Goal: Transaction & Acquisition: Purchase product/service

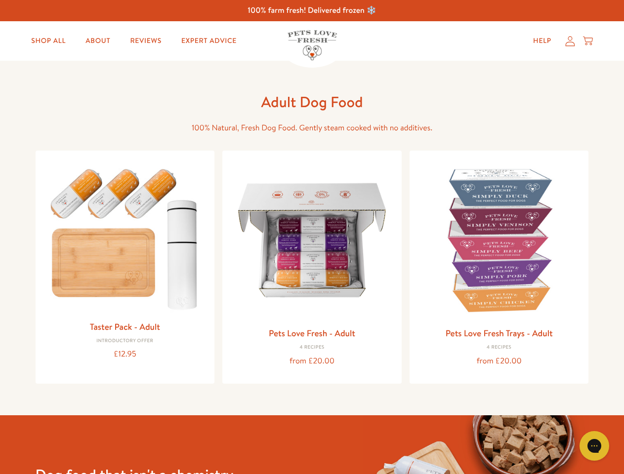
click at [594, 446] on icon "Gorgias live chat" at bounding box center [594, 445] width 9 height 9
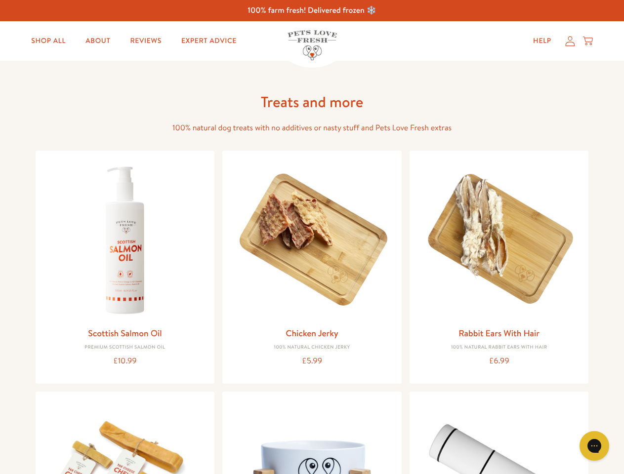
click at [594, 446] on icon "Gorgias live chat" at bounding box center [594, 445] width 9 height 9
